Goal: Task Accomplishment & Management: Manage account settings

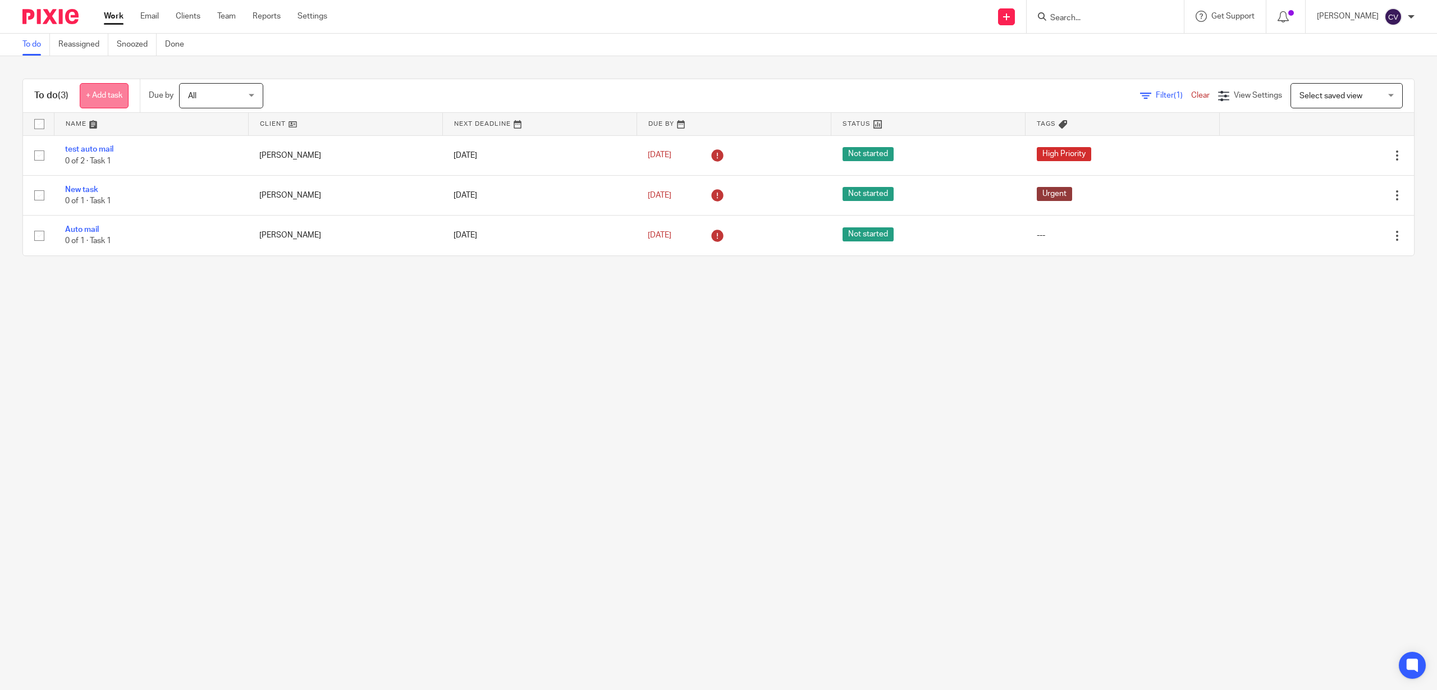
click at [97, 92] on link "+ Add task" at bounding box center [104, 95] width 49 height 25
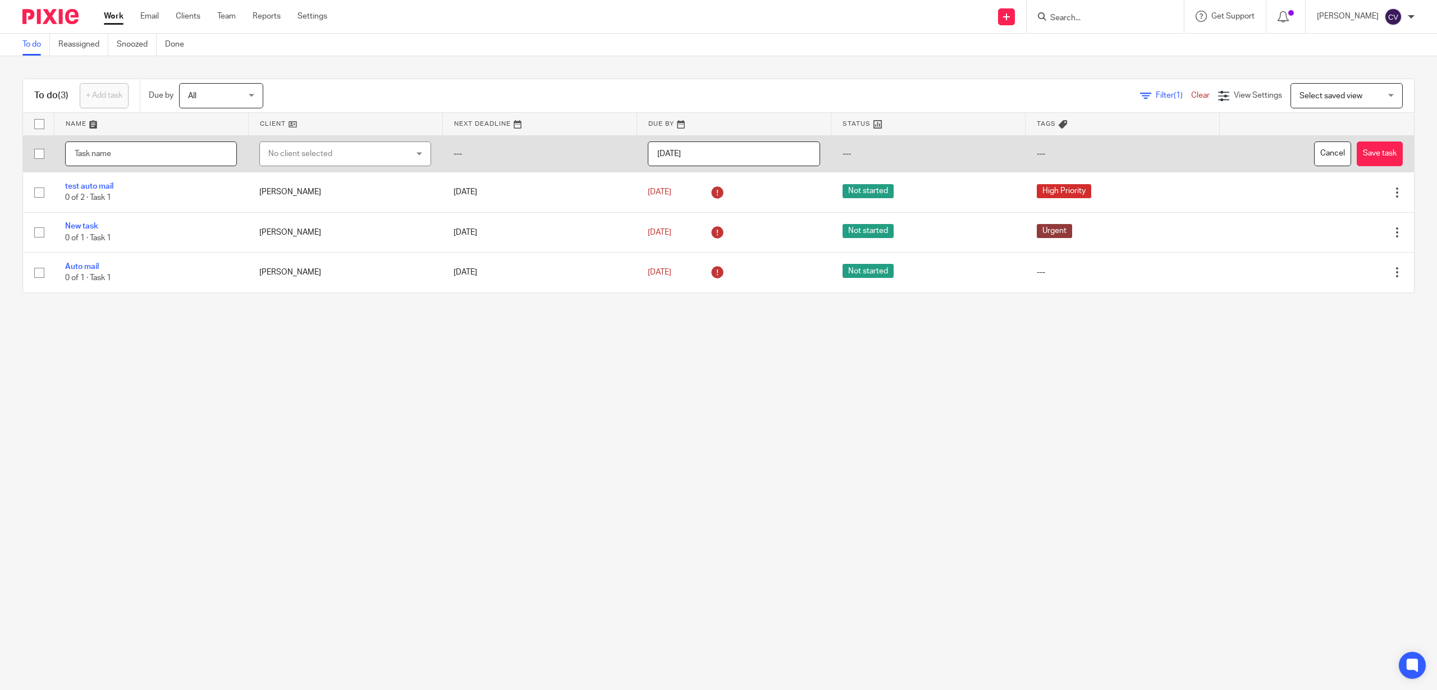
click at [108, 154] on input "text" at bounding box center [151, 153] width 172 height 25
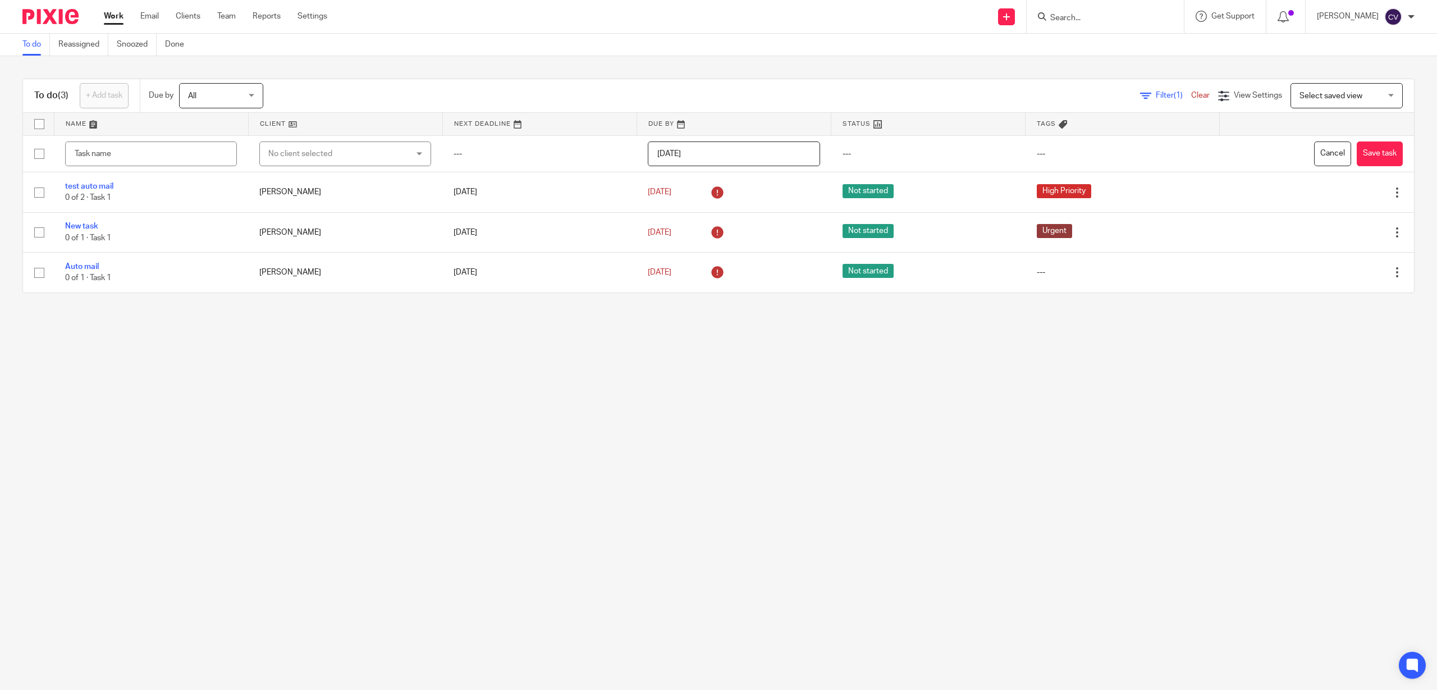
click at [108, 13] on link "Work" at bounding box center [114, 16] width 20 height 11
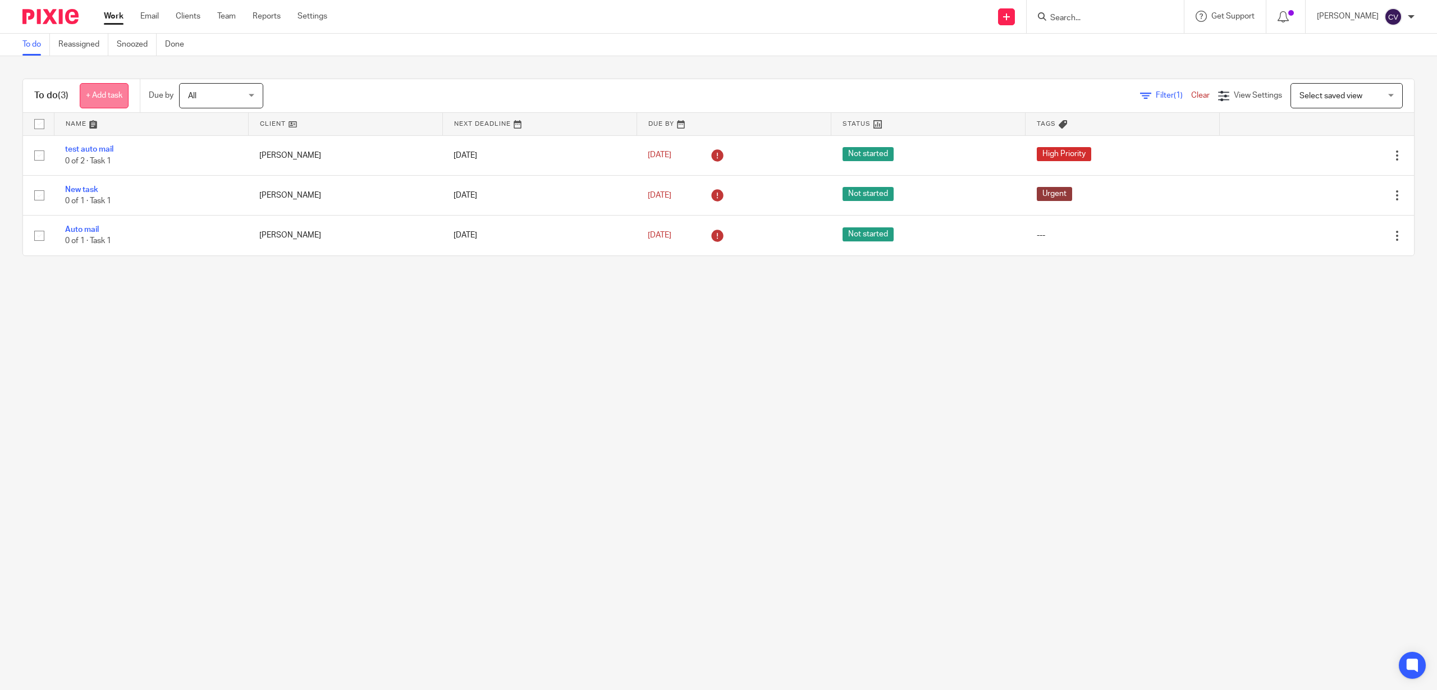
click at [112, 92] on link "+ Add task" at bounding box center [104, 95] width 49 height 25
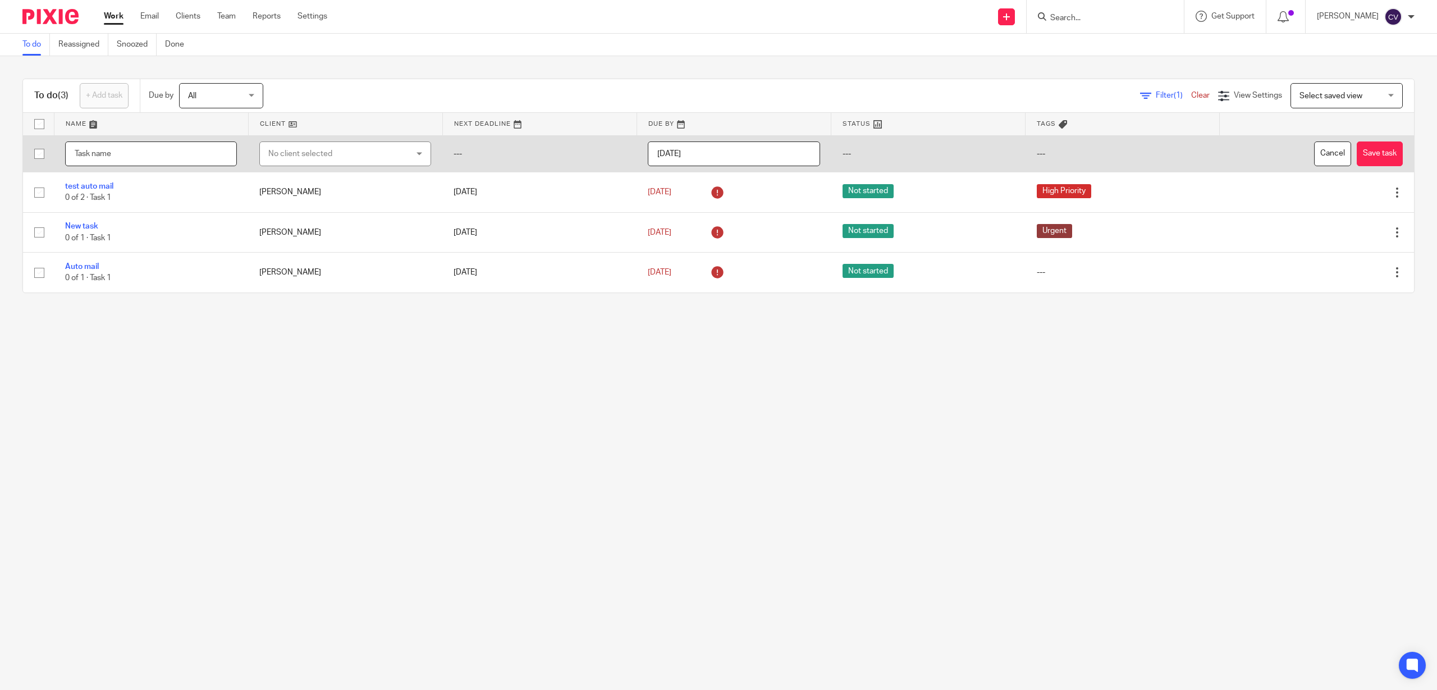
click at [118, 152] on input "text" at bounding box center [151, 153] width 172 height 25
click at [138, 158] on input "text" at bounding box center [151, 153] width 172 height 25
click at [124, 149] on input "text" at bounding box center [151, 153] width 172 height 25
type input "test of disap 1"
click at [1364, 150] on button "Save task" at bounding box center [1380, 153] width 46 height 25
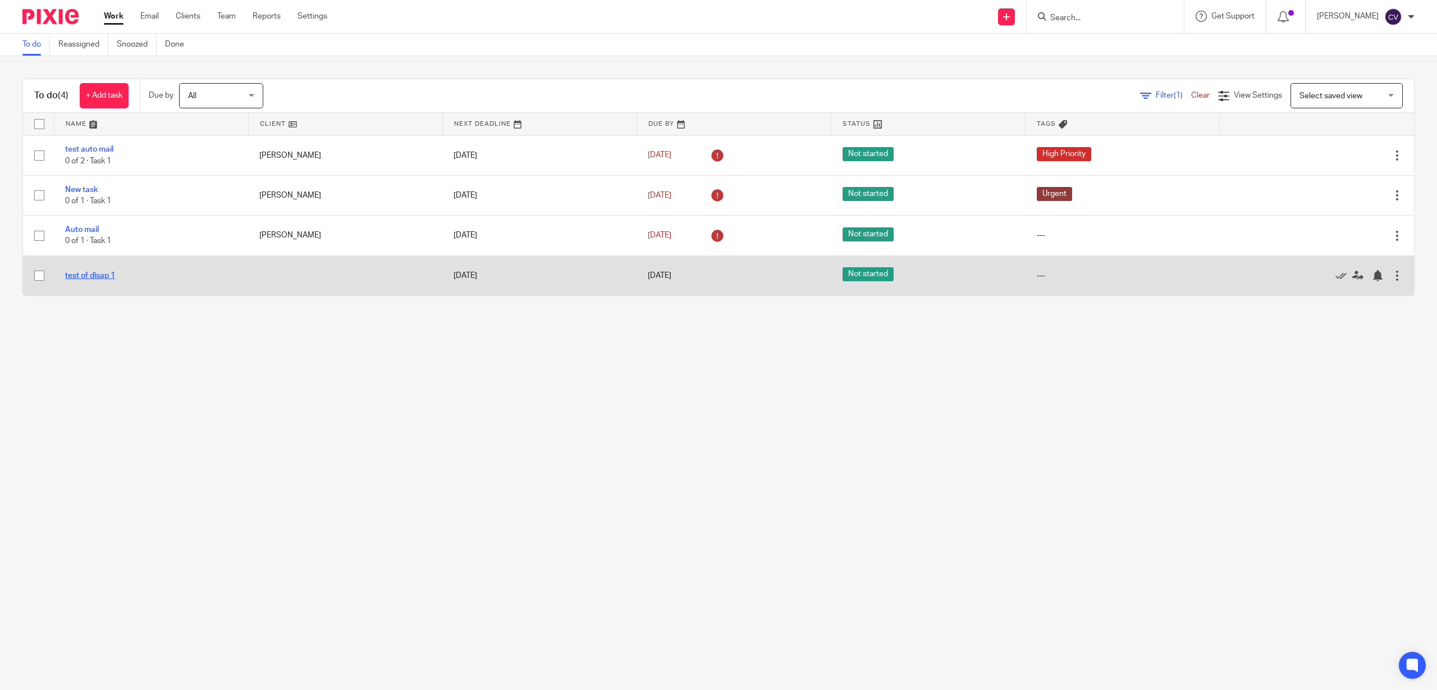
click at [86, 273] on link "test of disap 1" at bounding box center [90, 276] width 50 height 8
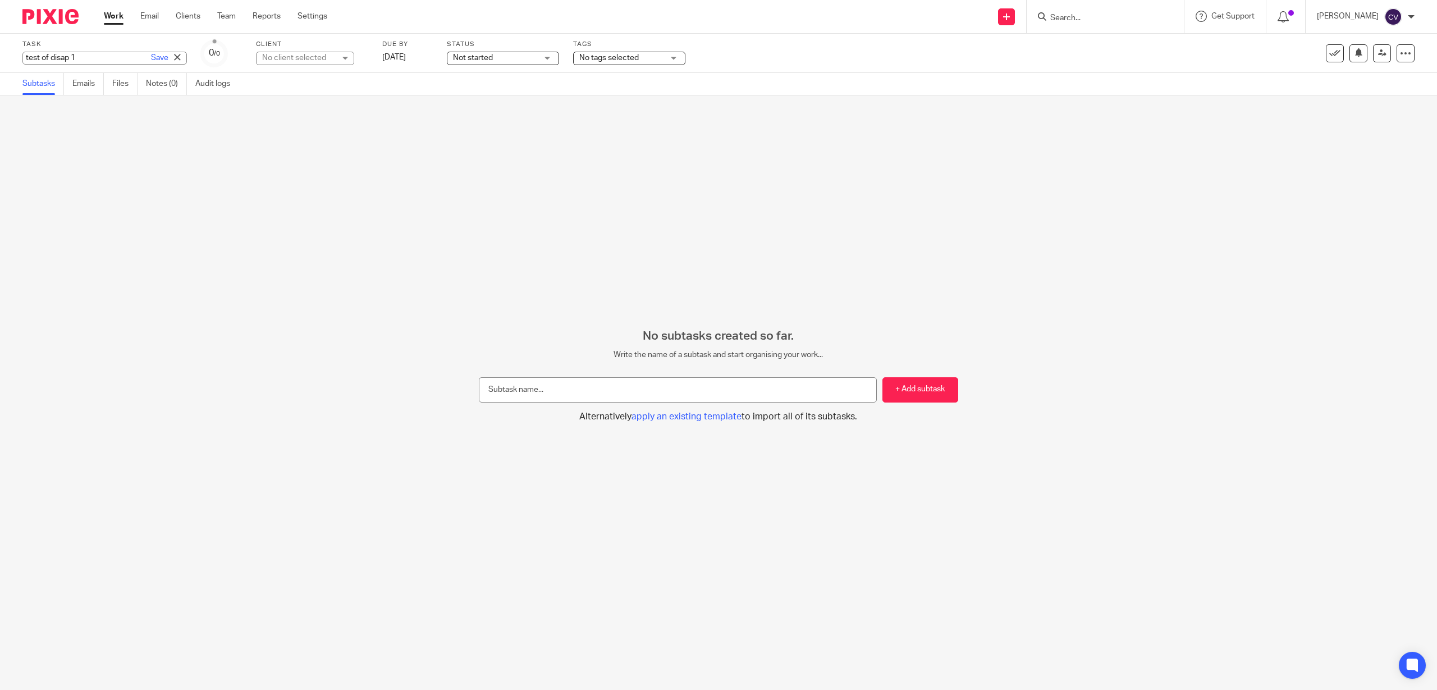
click at [75, 58] on div "test of disap 1 Save test of disap 1" at bounding box center [104, 58] width 164 height 13
drag, startPoint x: 138, startPoint y: 152, endPoint x: 154, endPoint y: 111, distance: 44.3
click at [138, 149] on div "No subtasks created so far. Write the name of a subtask and start organising yo…" at bounding box center [718, 392] width 1437 height 594
click at [231, 56] on div "No client selected" at bounding box center [190, 58] width 98 height 13
drag, startPoint x: 1340, startPoint y: 109, endPoint x: 1353, endPoint y: 68, distance: 43.3
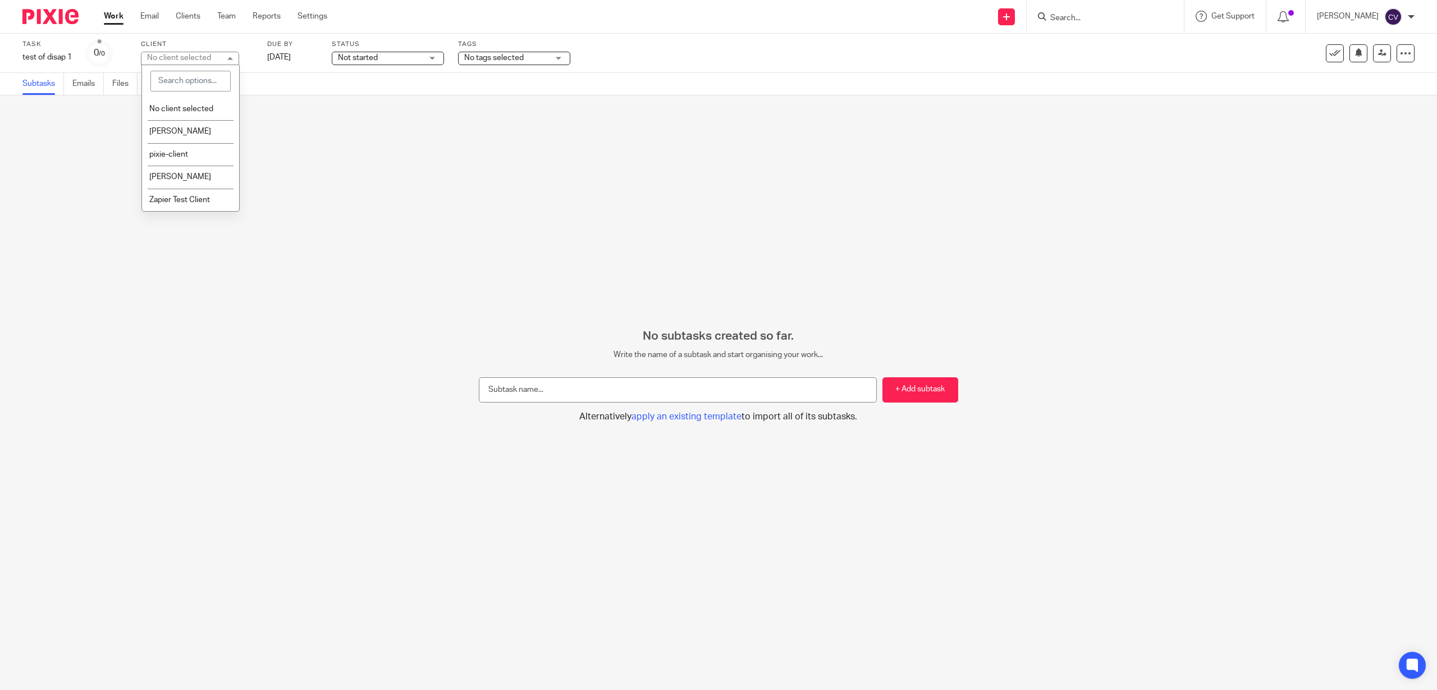
click at [1342, 102] on div "No subtasks created so far. Write the name of a subtask and start organising yo…" at bounding box center [718, 392] width 1437 height 594
click at [1400, 49] on icon at bounding box center [1405, 53] width 11 height 11
click at [1311, 113] on link "Advanced task editor" at bounding box center [1303, 115] width 74 height 8
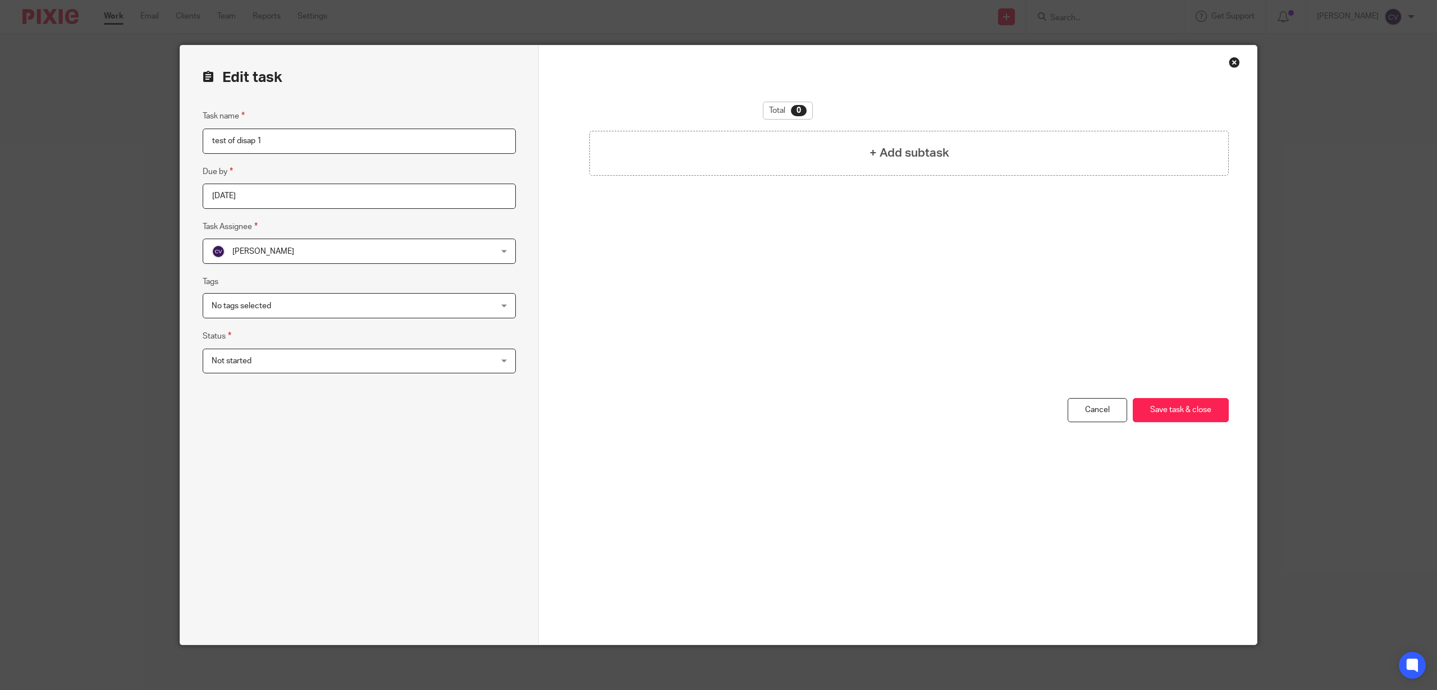
drag, startPoint x: 279, startPoint y: 144, endPoint x: 172, endPoint y: 149, distance: 106.8
click at [172, 149] on div "Edit task Task name test of disap 1 Due by [DATE] Task Assignee [PERSON_NAME] […" at bounding box center [718, 345] width 1437 height 690
type input "disap task 1"
click at [263, 197] on input "[DATE]" at bounding box center [359, 196] width 313 height 25
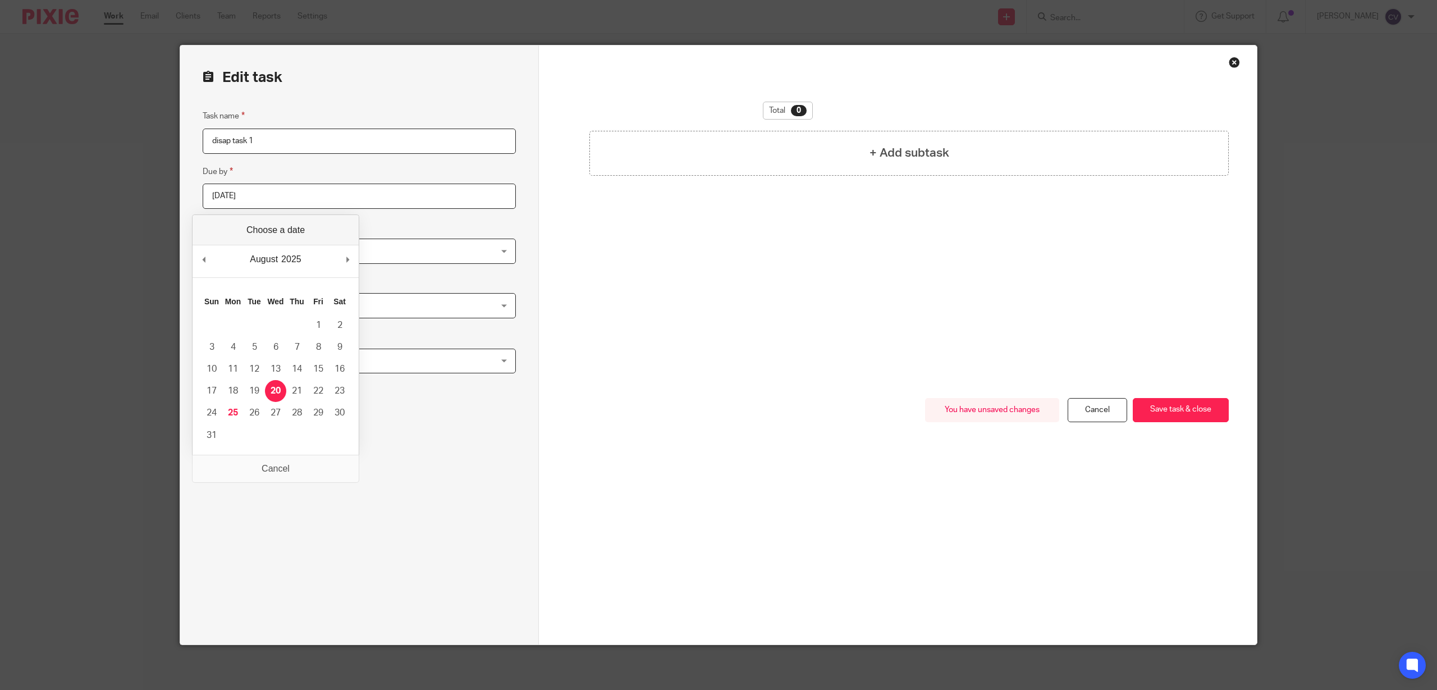
click at [289, 194] on input "2025-08-19" at bounding box center [359, 196] width 313 height 25
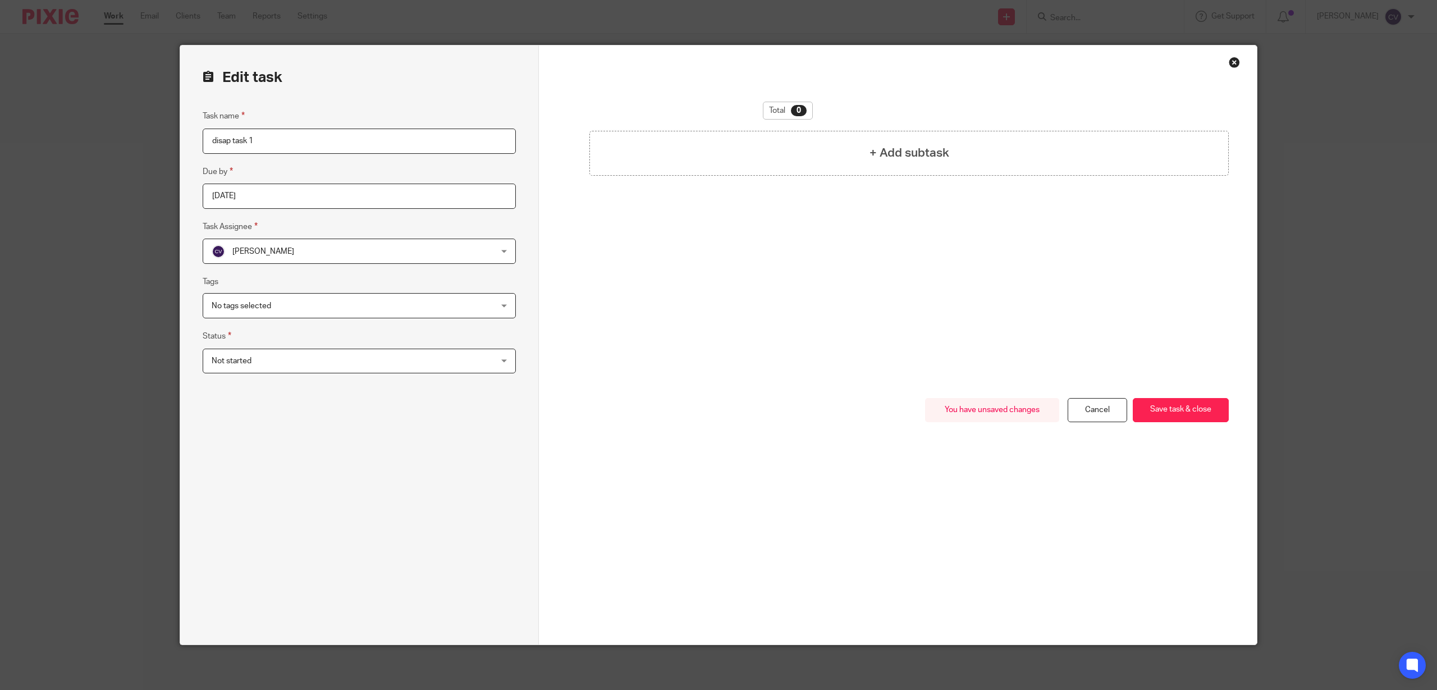
click at [282, 186] on input "2025-08-28" at bounding box center [359, 196] width 313 height 25
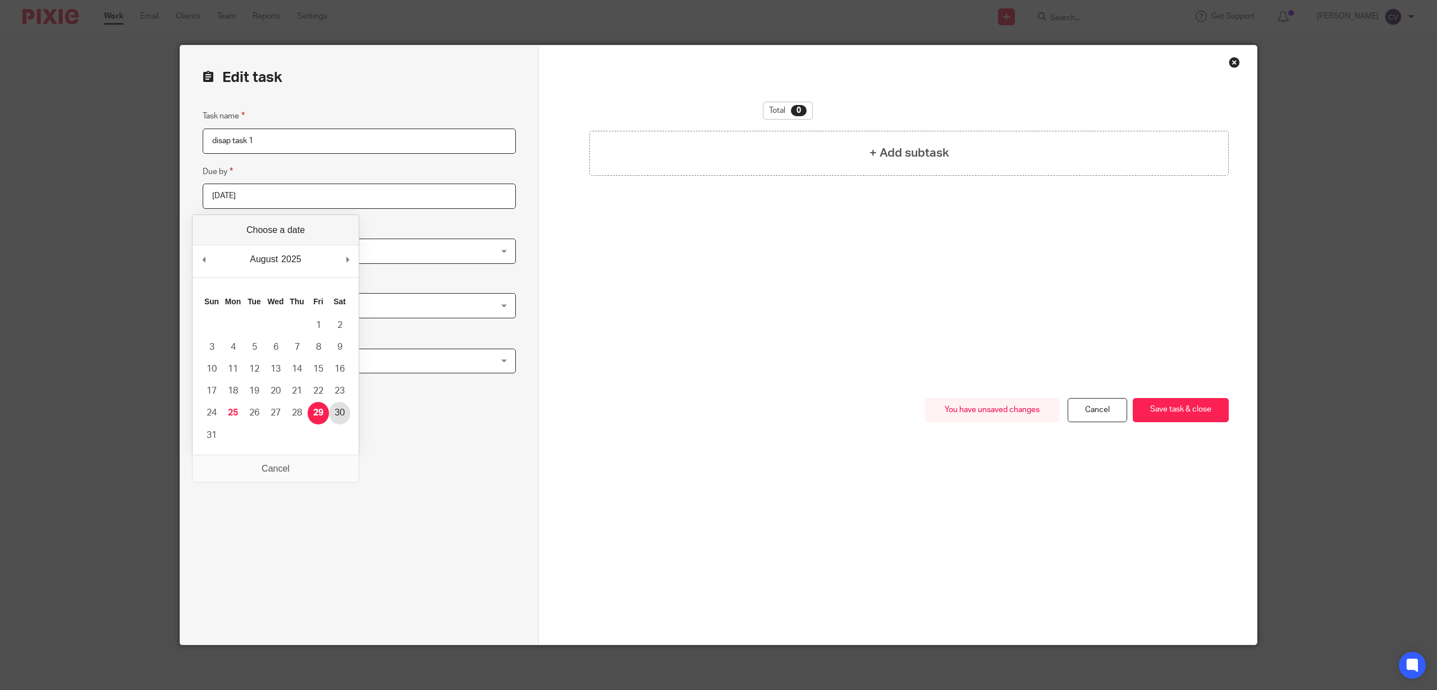
type input "2025-08-29"
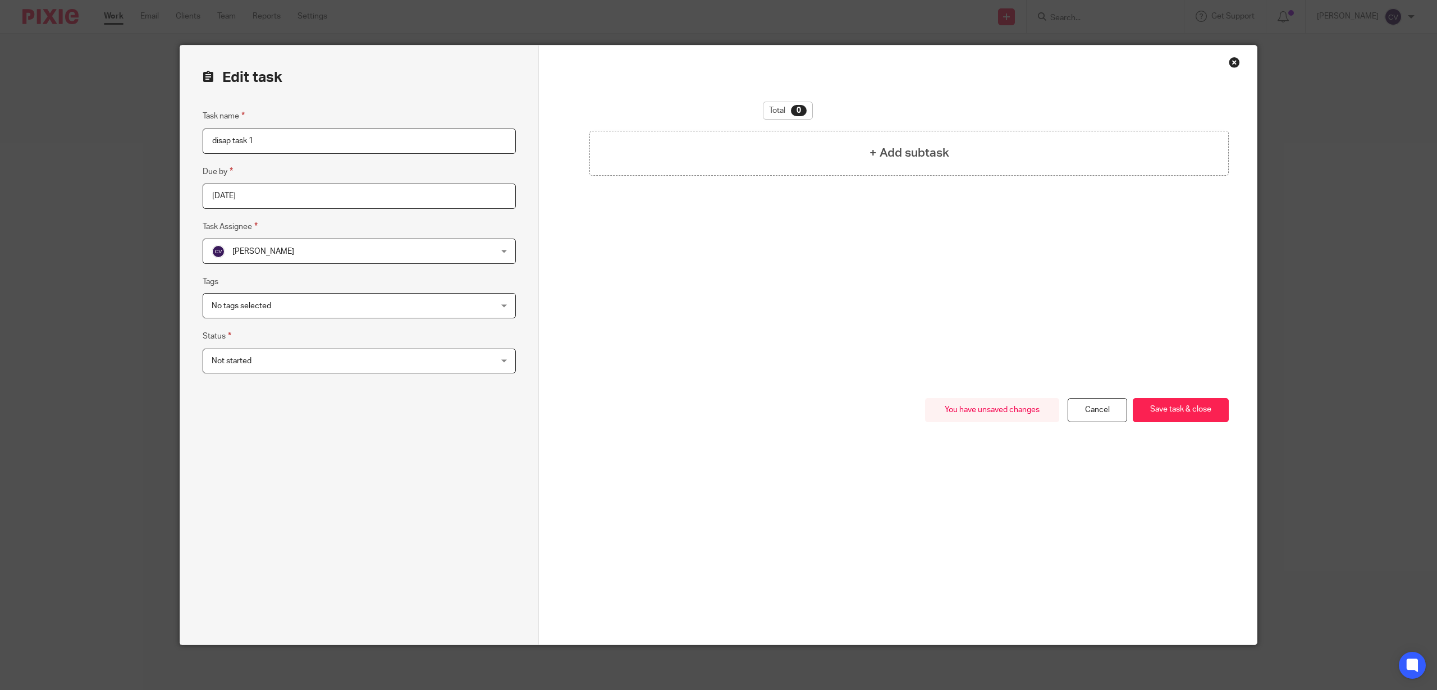
click at [414, 253] on span "[PERSON_NAME]" at bounding box center [333, 251] width 243 height 24
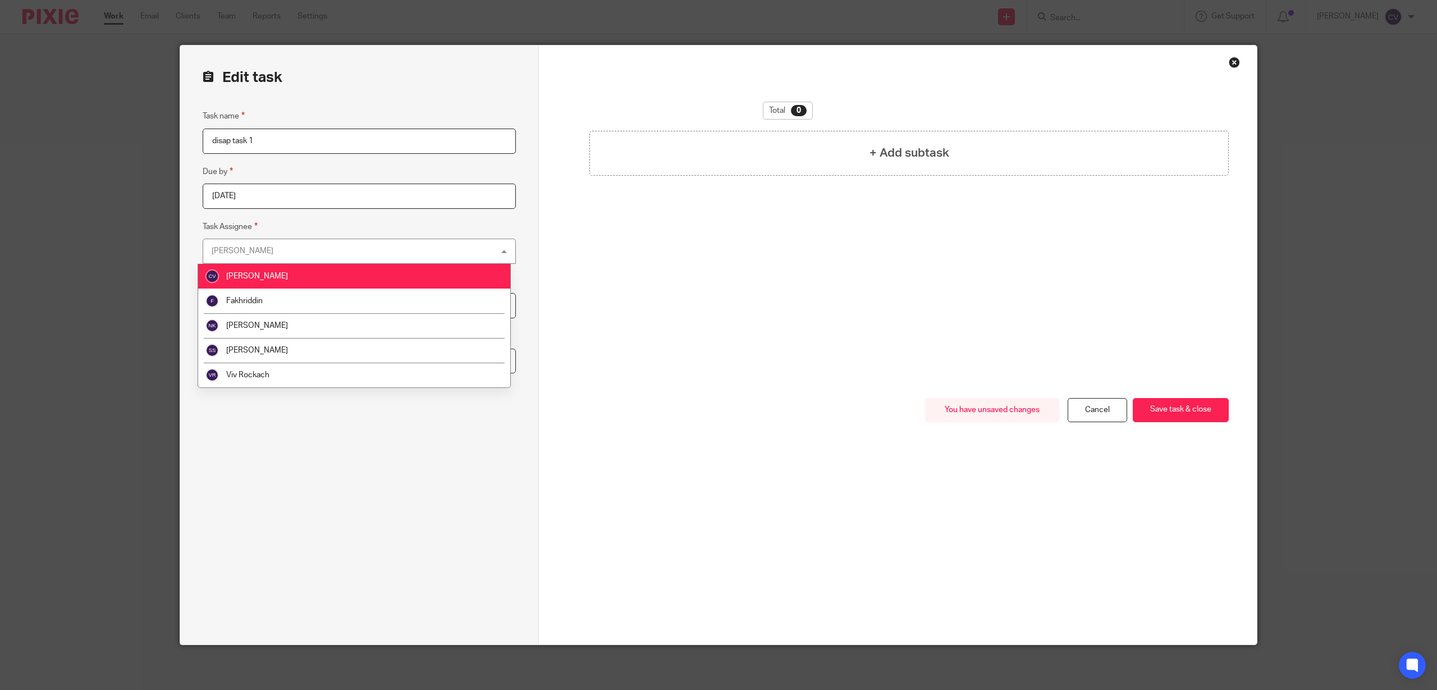
click at [287, 274] on li "[PERSON_NAME]" at bounding box center [354, 276] width 312 height 25
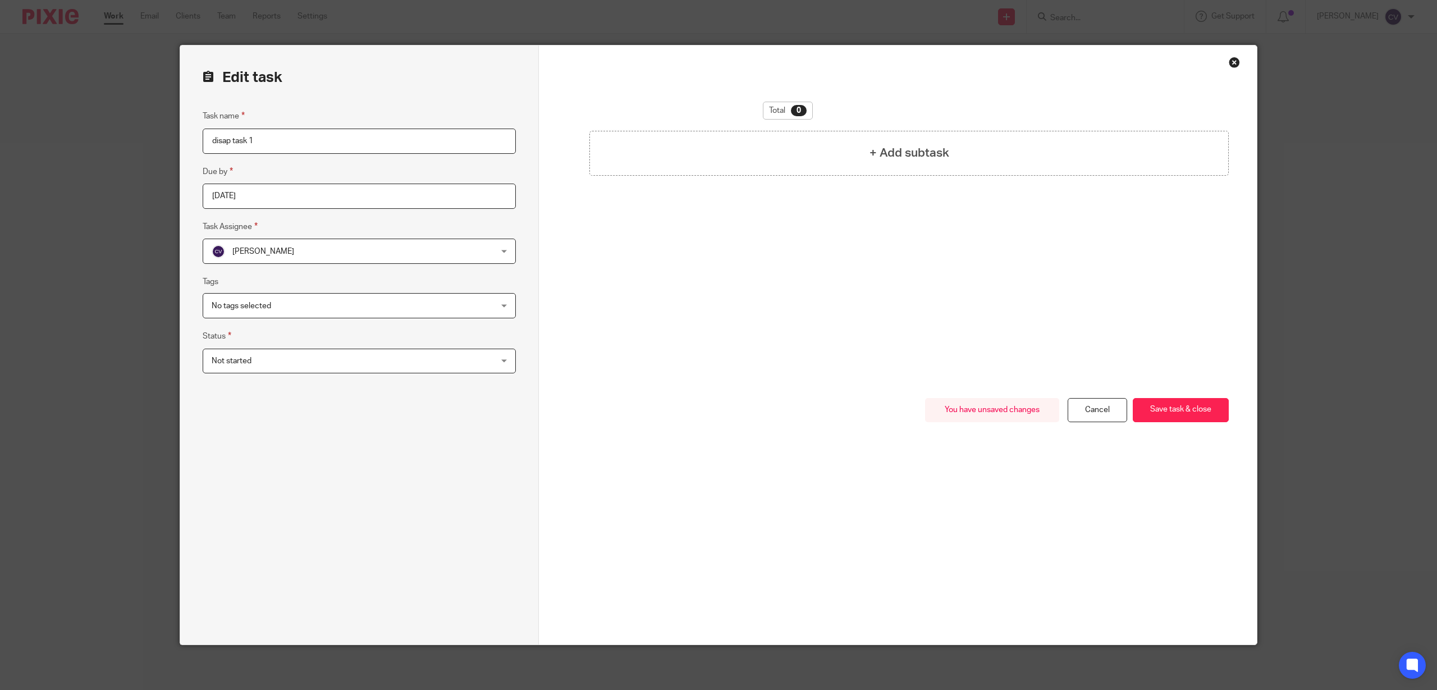
click at [340, 301] on span "No tags selected" at bounding box center [333, 306] width 243 height 24
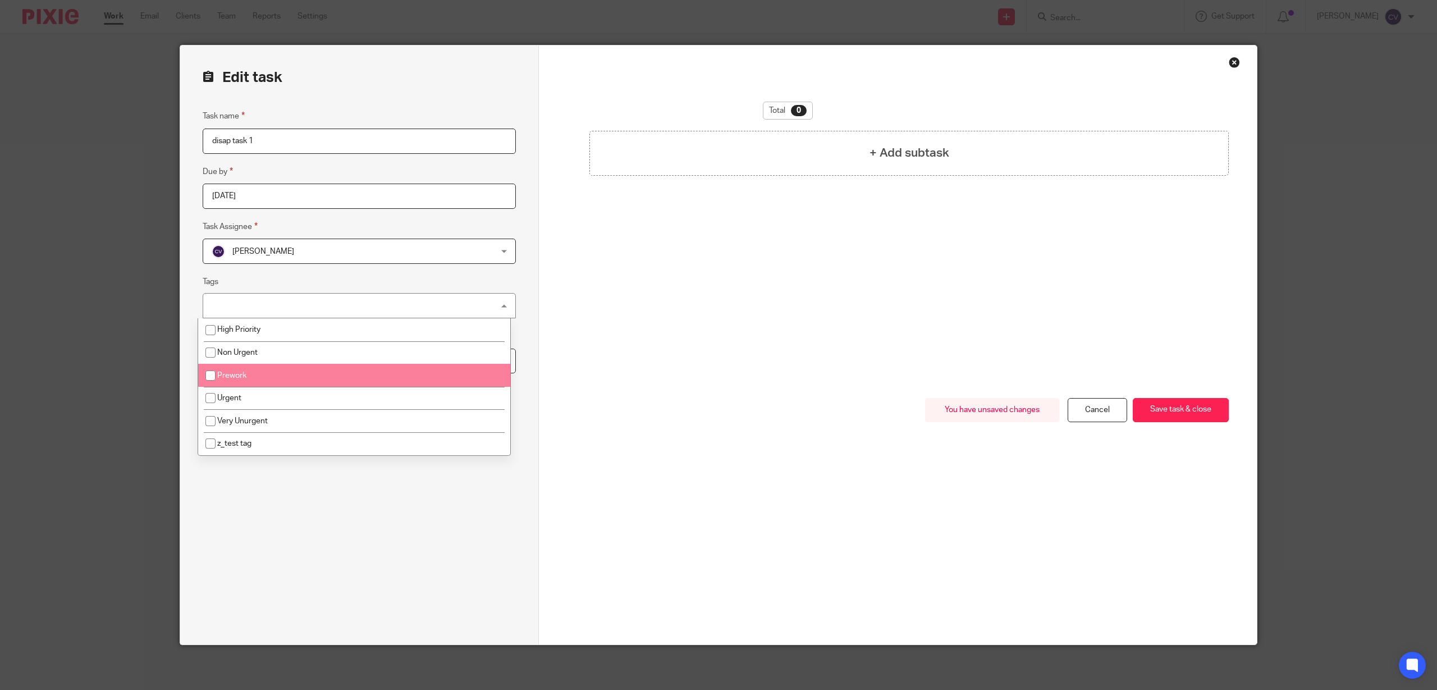
click at [319, 368] on li "Prework" at bounding box center [354, 375] width 312 height 23
checkbox input "true"
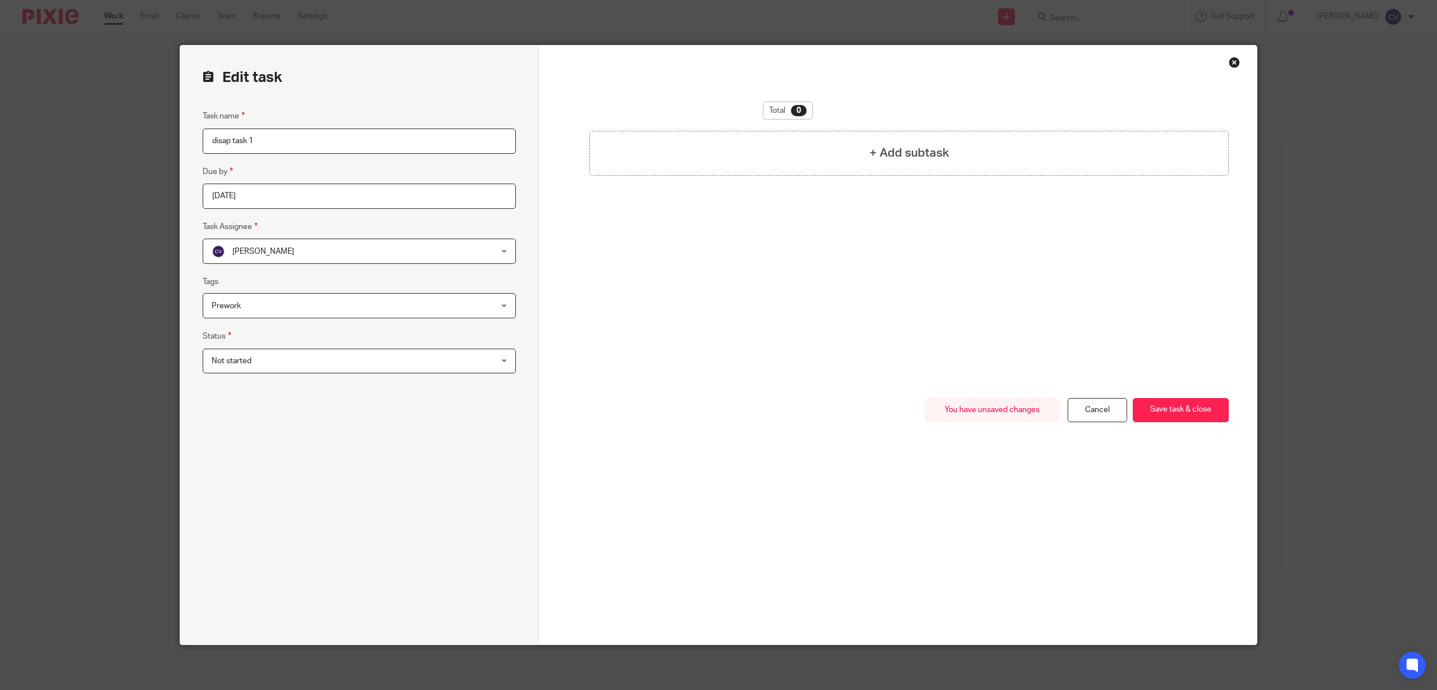
click at [598, 355] on div "Total 0 + Add subtask" at bounding box center [898, 250] width 662 height 296
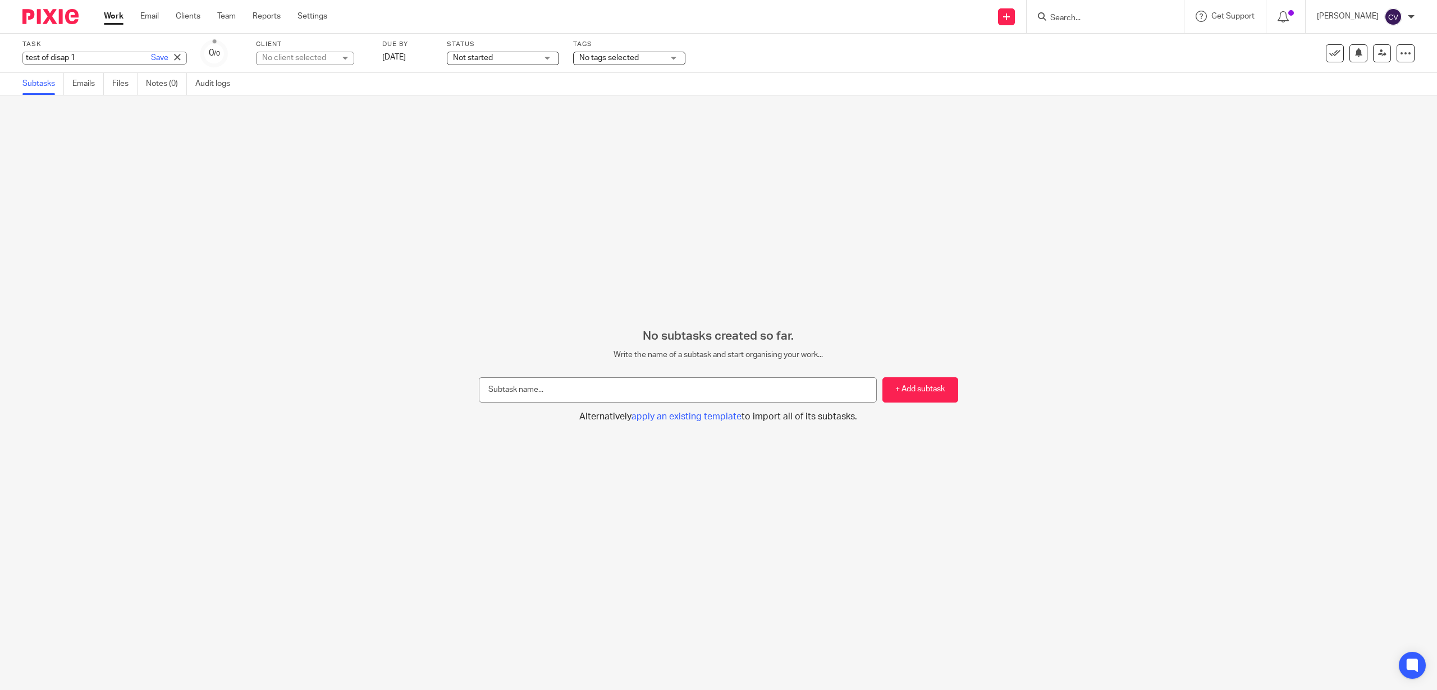
click at [38, 57] on div "test of disap 1 Save test of disap 1" at bounding box center [104, 58] width 164 height 13
click at [1400, 54] on icon at bounding box center [1405, 53] width 11 height 11
click at [1294, 116] on link "Advanced task editor" at bounding box center [1303, 115] width 74 height 8
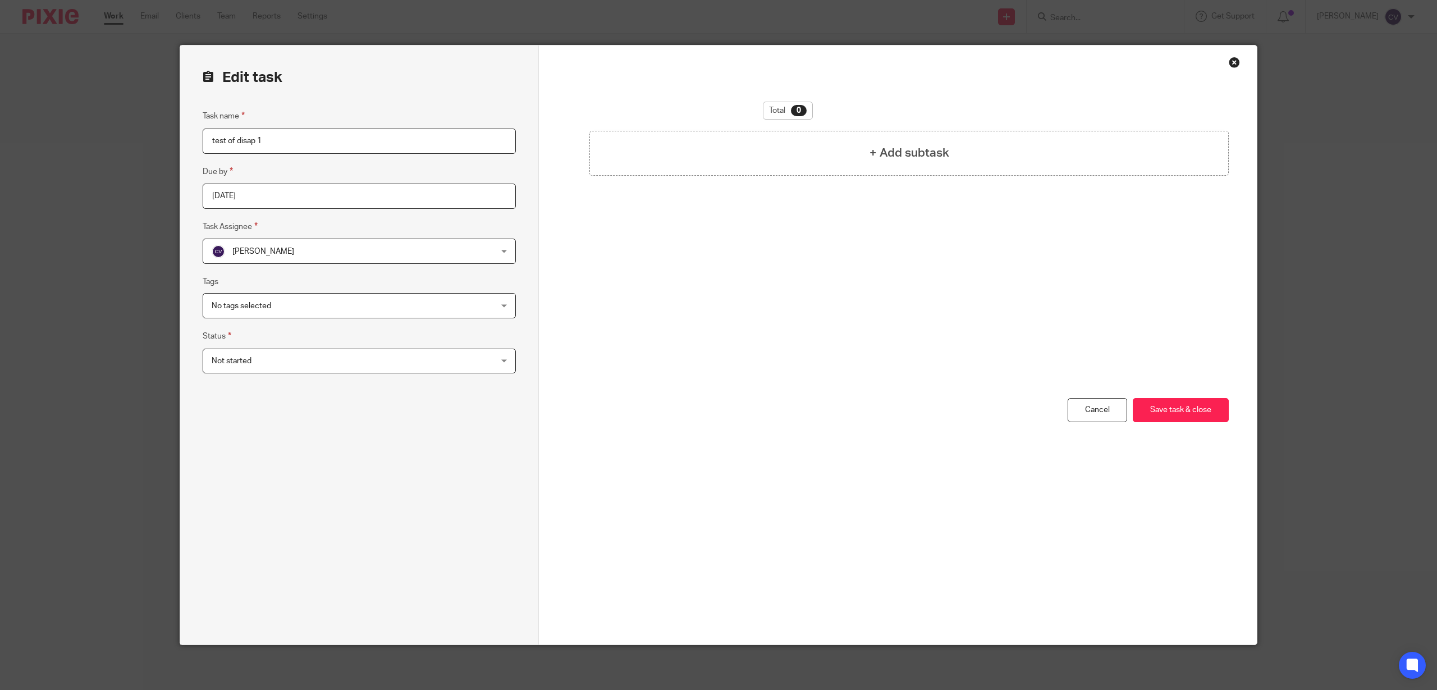
click at [271, 136] on input "test of disap 1" at bounding box center [359, 141] width 313 height 25
drag, startPoint x: 288, startPoint y: 132, endPoint x: 138, endPoint y: 140, distance: 150.6
click at [138, 140] on div "Edit task Task name test of disap 1 Due by [DATE] Task Assignee [PERSON_NAME] […" at bounding box center [718, 345] width 1437 height 690
click at [333, 144] on input "test of disap 1" at bounding box center [359, 141] width 313 height 25
click at [284, 139] on input "test of disap 1" at bounding box center [359, 141] width 313 height 25
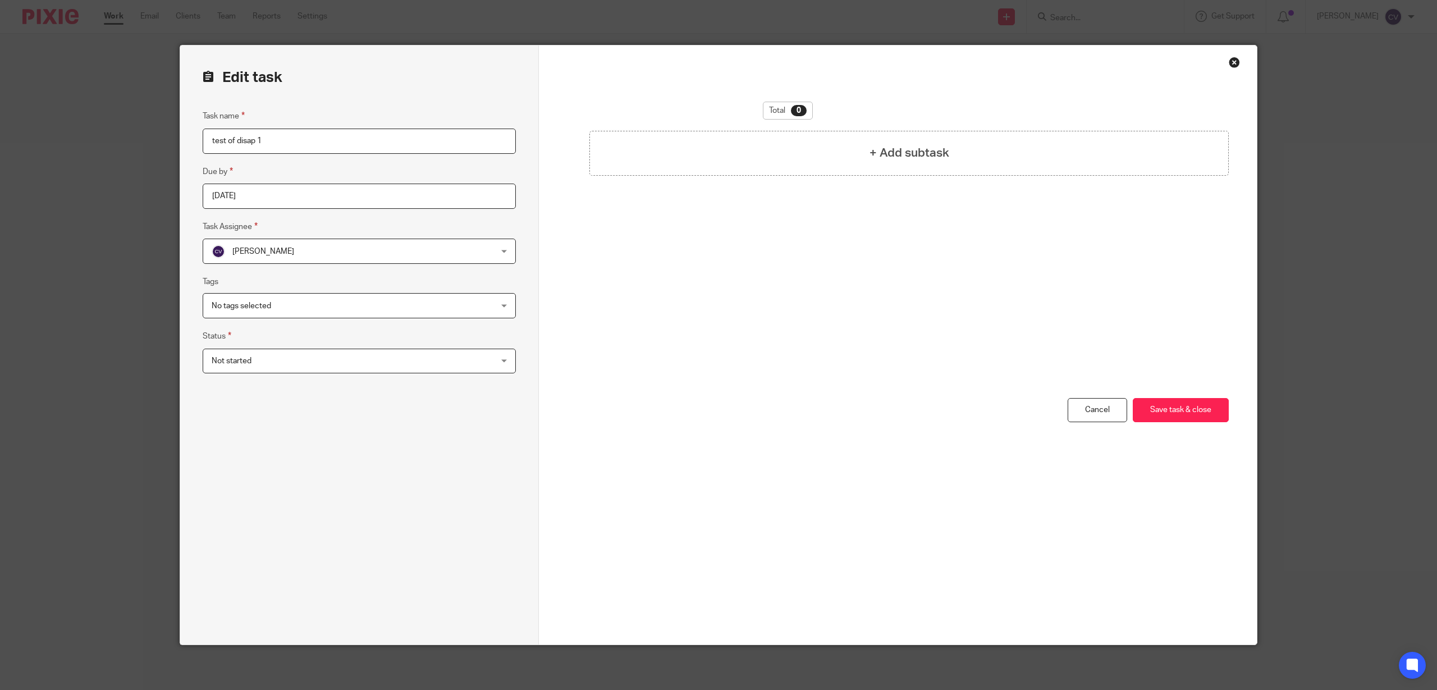
click at [267, 200] on input "[DATE]" at bounding box center [359, 196] width 313 height 25
type input "[DATE]"
click at [254, 253] on span "[PERSON_NAME]" at bounding box center [263, 252] width 62 height 8
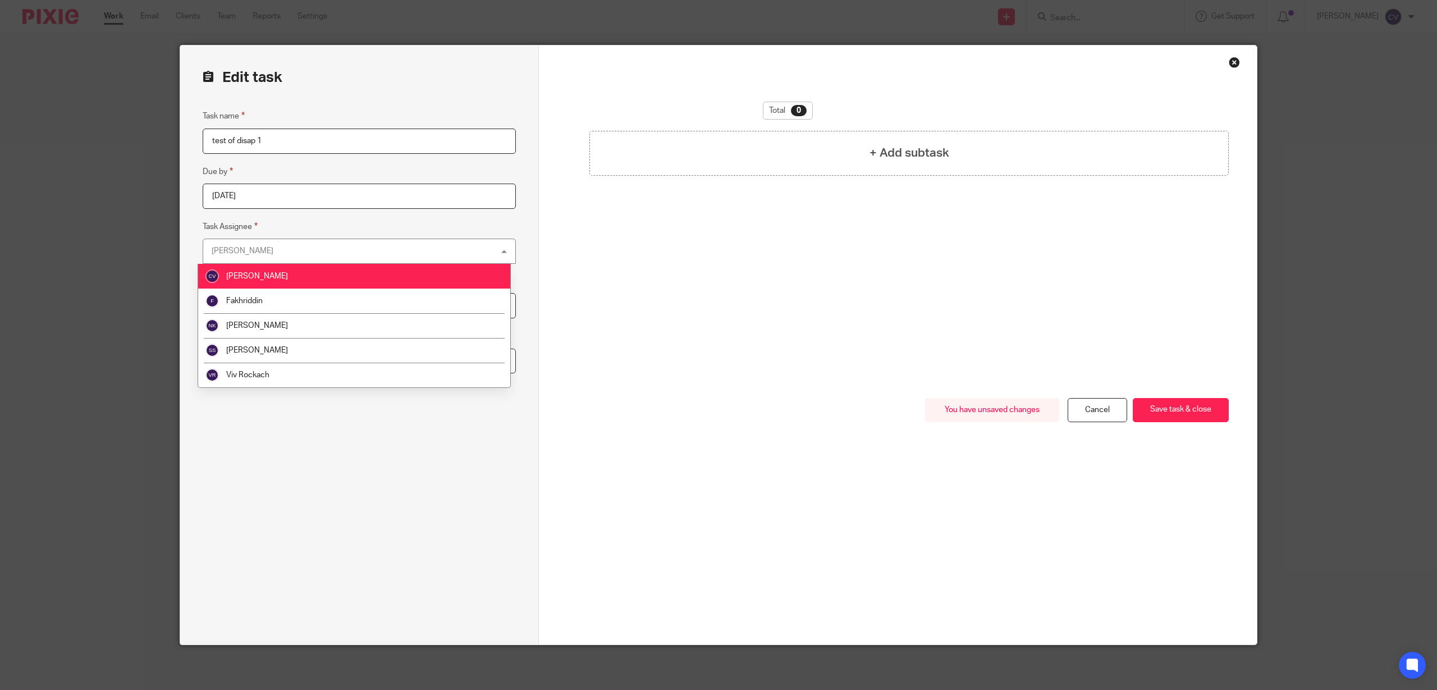
click at [255, 270] on li "[PERSON_NAME]" at bounding box center [354, 276] width 312 height 25
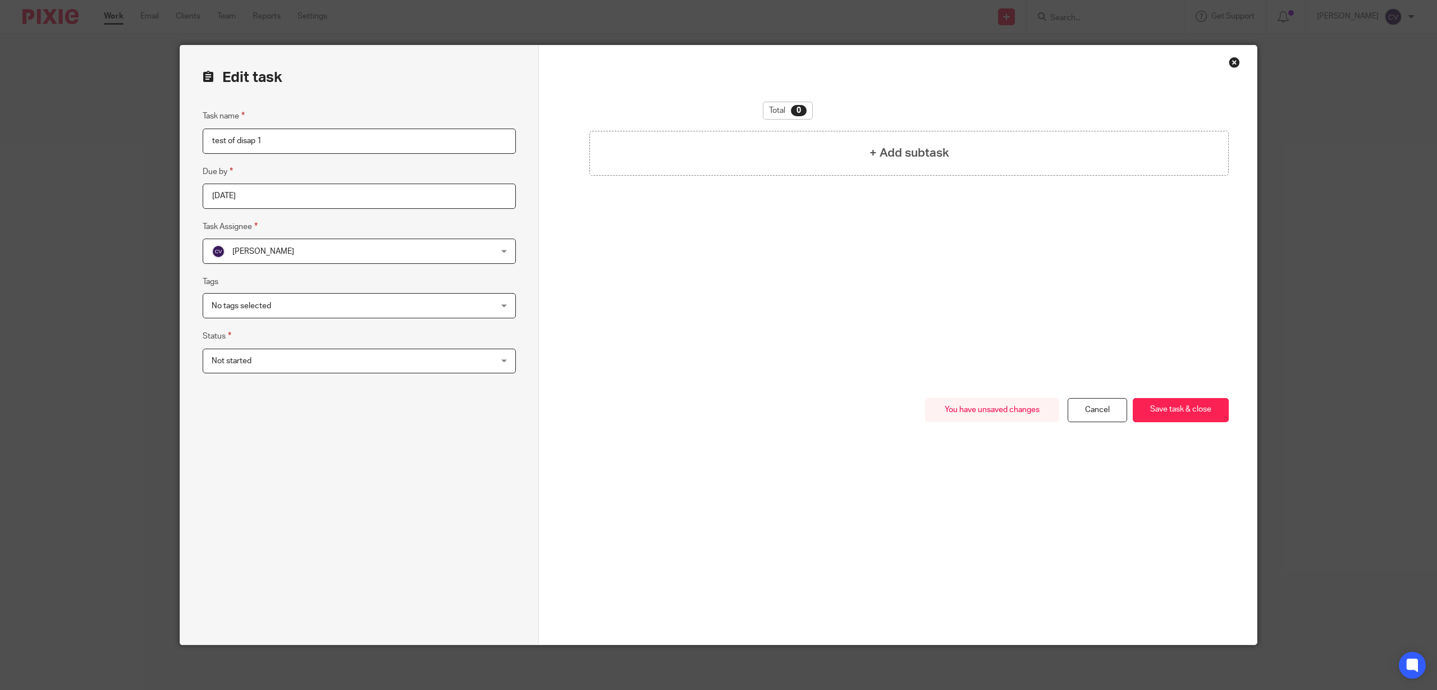
click at [316, 306] on span "No tags selected" at bounding box center [333, 306] width 243 height 24
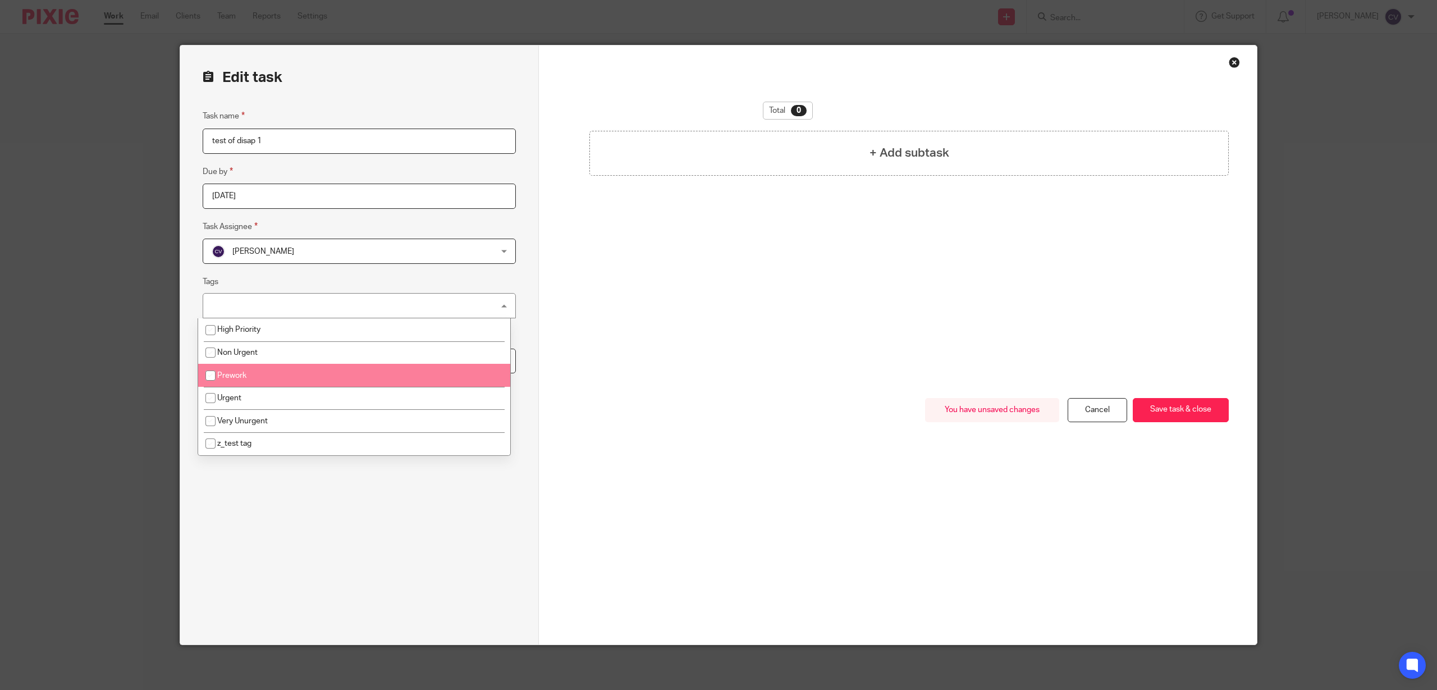
click at [269, 381] on li "Prework" at bounding box center [354, 375] width 312 height 23
checkbox input "true"
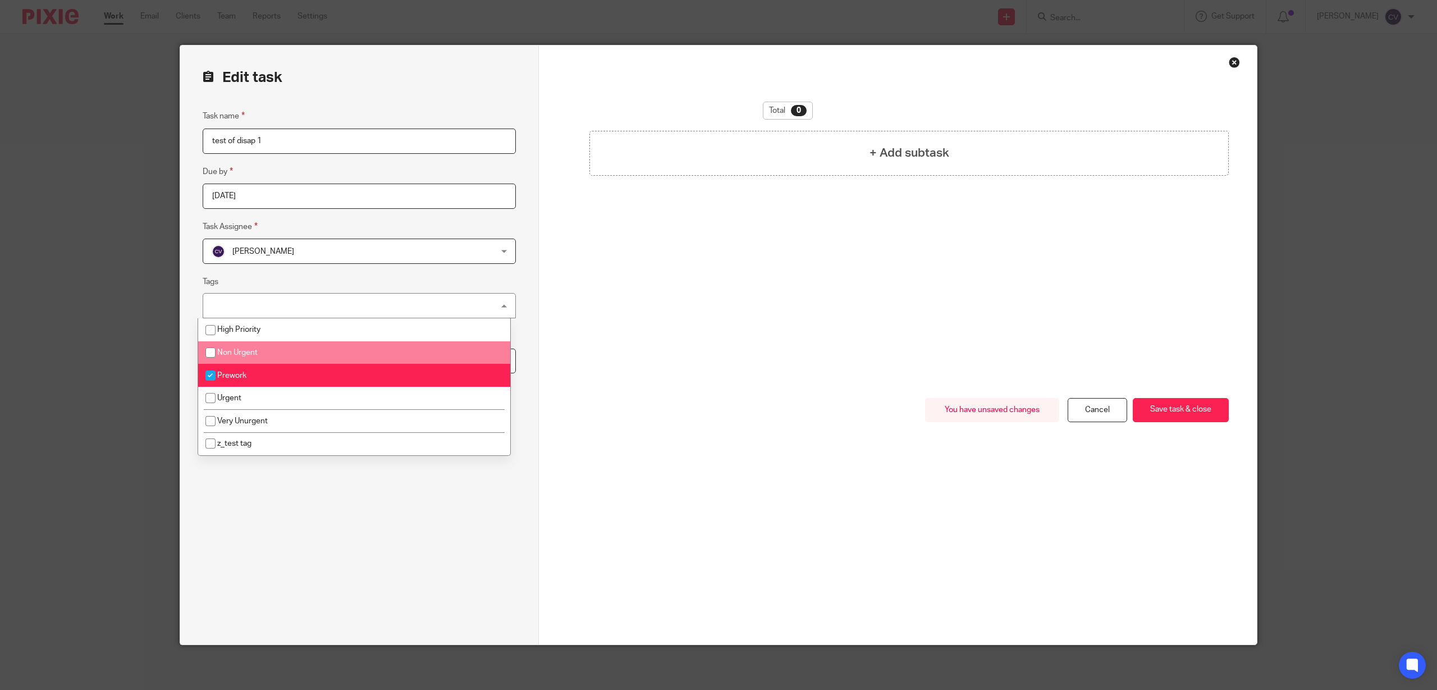
drag, startPoint x: 436, startPoint y: 276, endPoint x: 422, endPoint y: 278, distance: 13.7
click at [428, 277] on fieldset "Tags Prework High Priority Non Urgent Prework Urgent Very Unurgent z_test tag" at bounding box center [359, 296] width 313 height 43
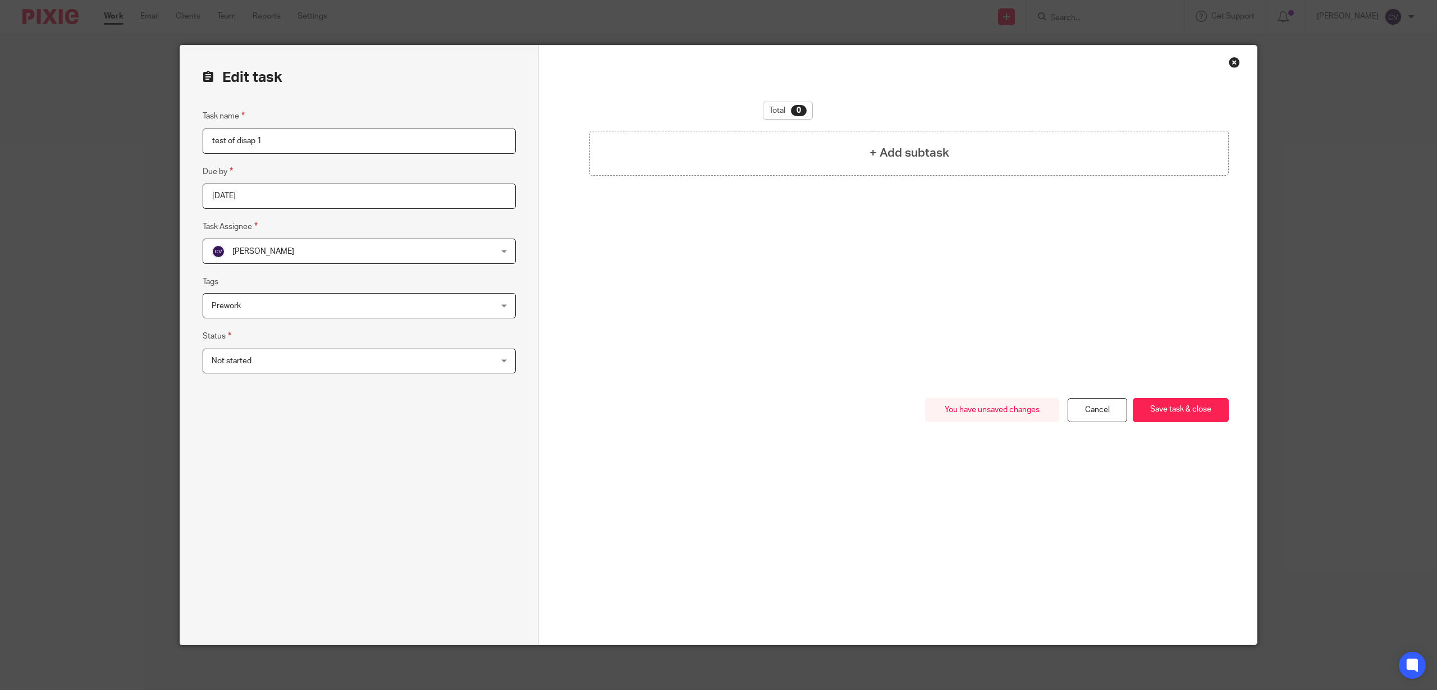
click at [287, 365] on span "Not started" at bounding box center [333, 361] width 243 height 24
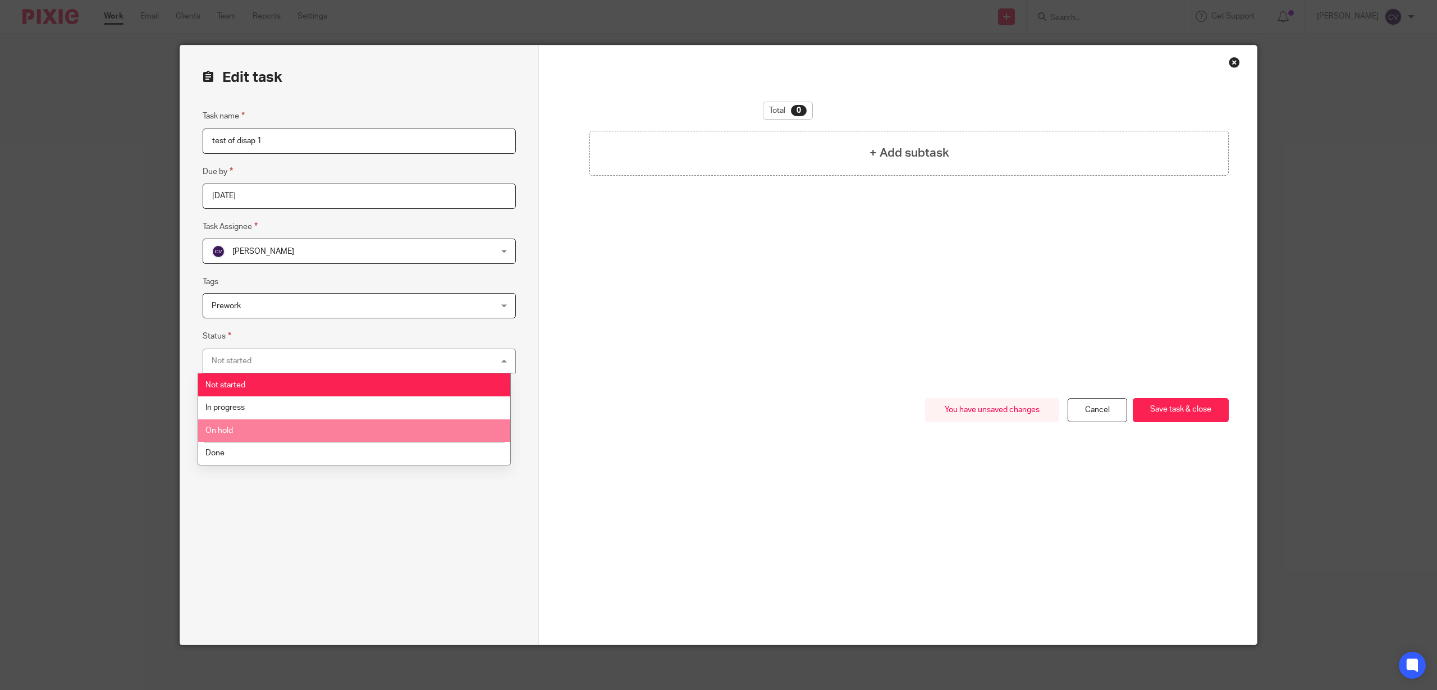
click at [239, 420] on li "On hold" at bounding box center [354, 430] width 312 height 23
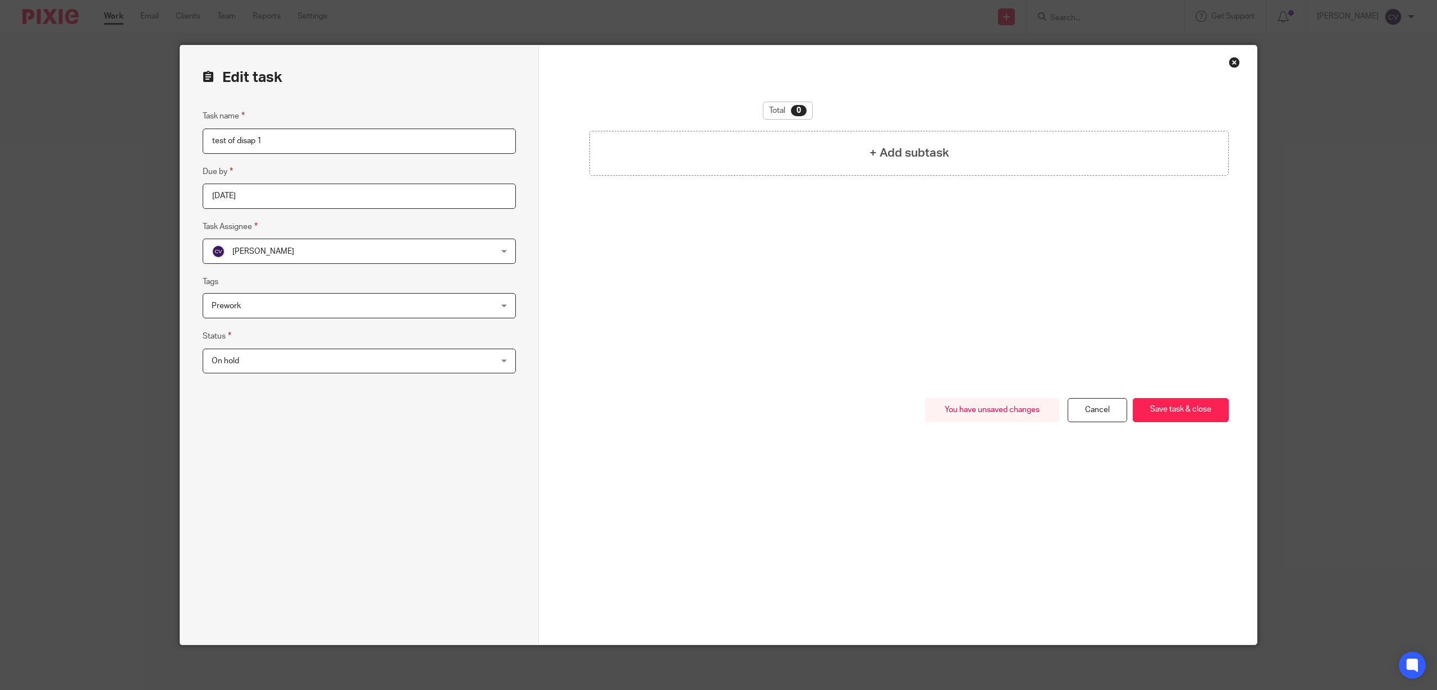
click at [341, 343] on fieldset "Status On hold On hold Not started In progress On hold Done 4" at bounding box center [359, 351] width 313 height 44
click at [348, 91] on div "Edit task Task name test of disap 1 Due by [DATE] Task Assignee [PERSON_NAME] […" at bounding box center [359, 344] width 359 height 599
click at [288, 147] on input "test of disap 1" at bounding box center [359, 141] width 313 height 25
click at [252, 191] on input "[DATE]" at bounding box center [359, 196] width 313 height 25
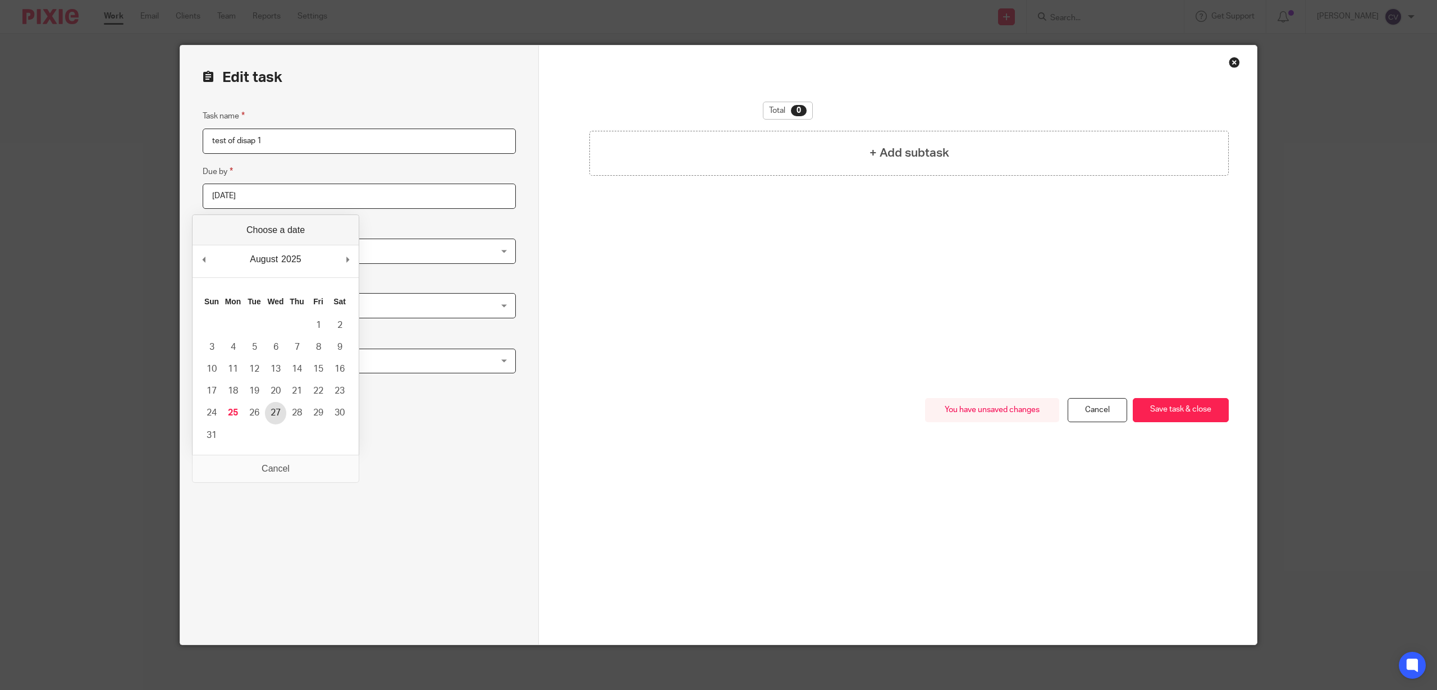
type input "[DATE]"
click at [315, 195] on input "[DATE]" at bounding box center [359, 196] width 313 height 25
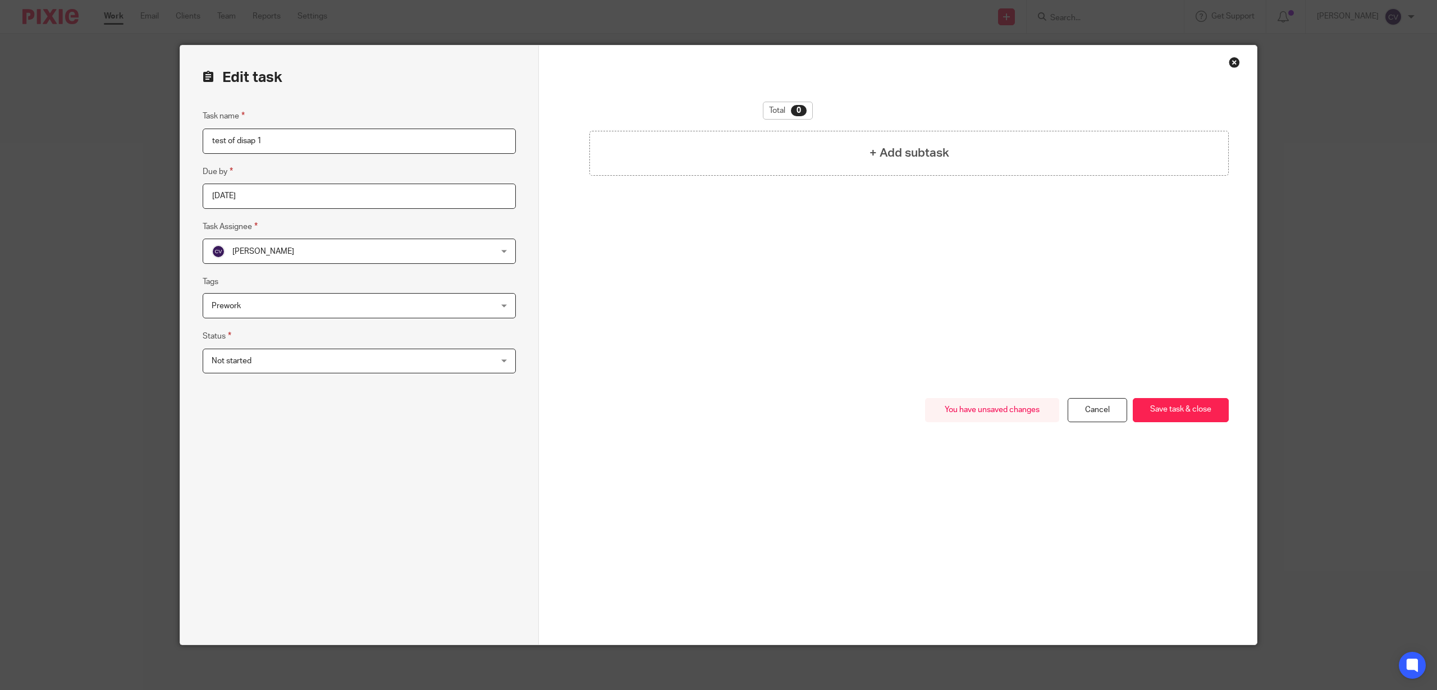
click at [295, 145] on input "test of disap 1" at bounding box center [359, 141] width 313 height 25
click at [1229, 57] on div "Close this dialog window" at bounding box center [1234, 62] width 11 height 11
